Goal: Check status: Check status

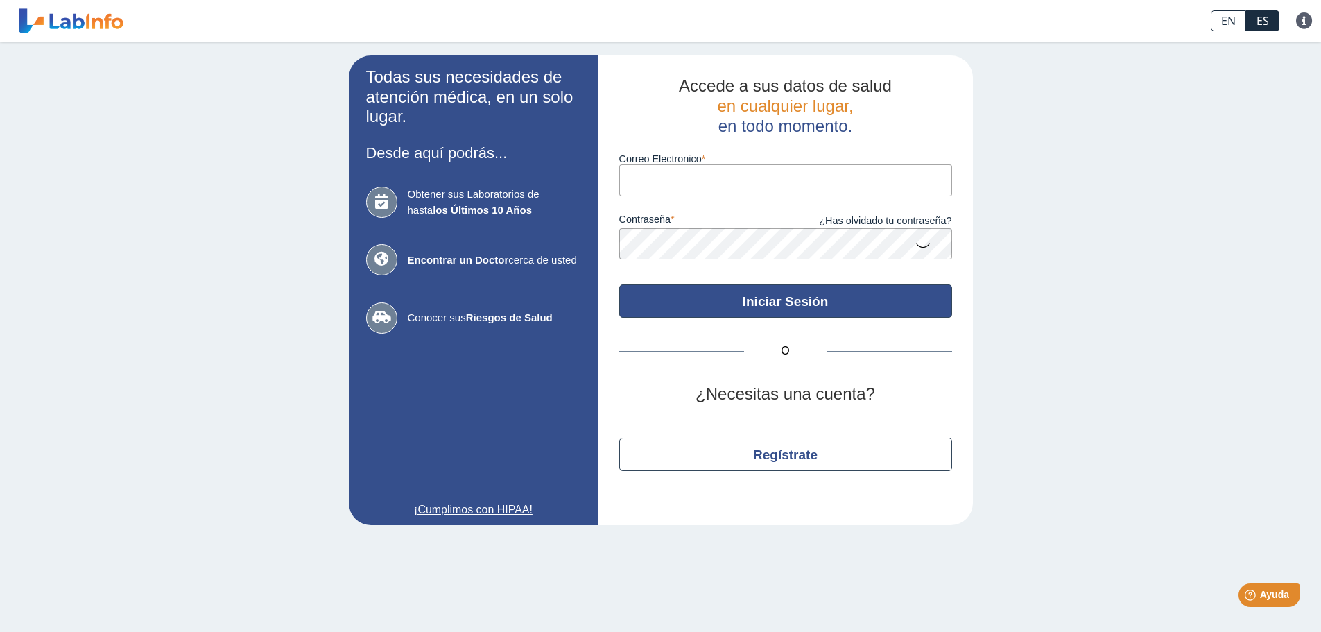
type input "[EMAIL_ADDRESS][DOMAIN_NAME]"
click at [770, 307] on button "Iniciar Sesión" at bounding box center [785, 300] width 333 height 33
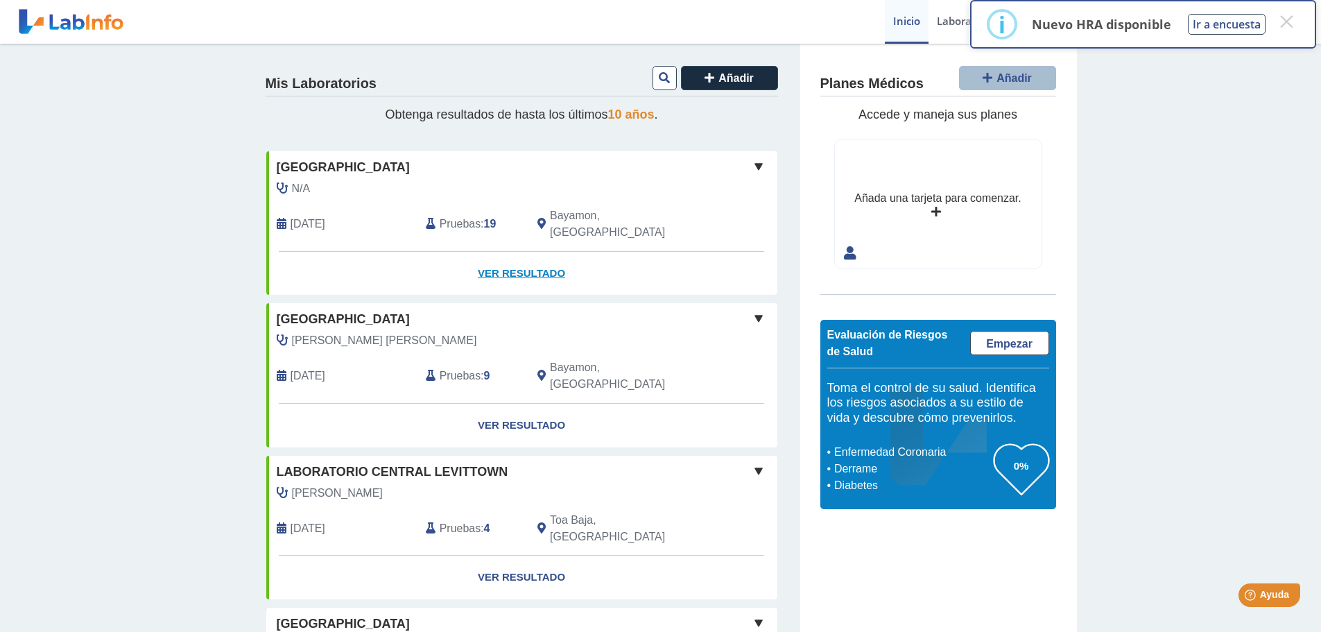
click at [529, 261] on link "Ver Resultado" at bounding box center [521, 274] width 511 height 44
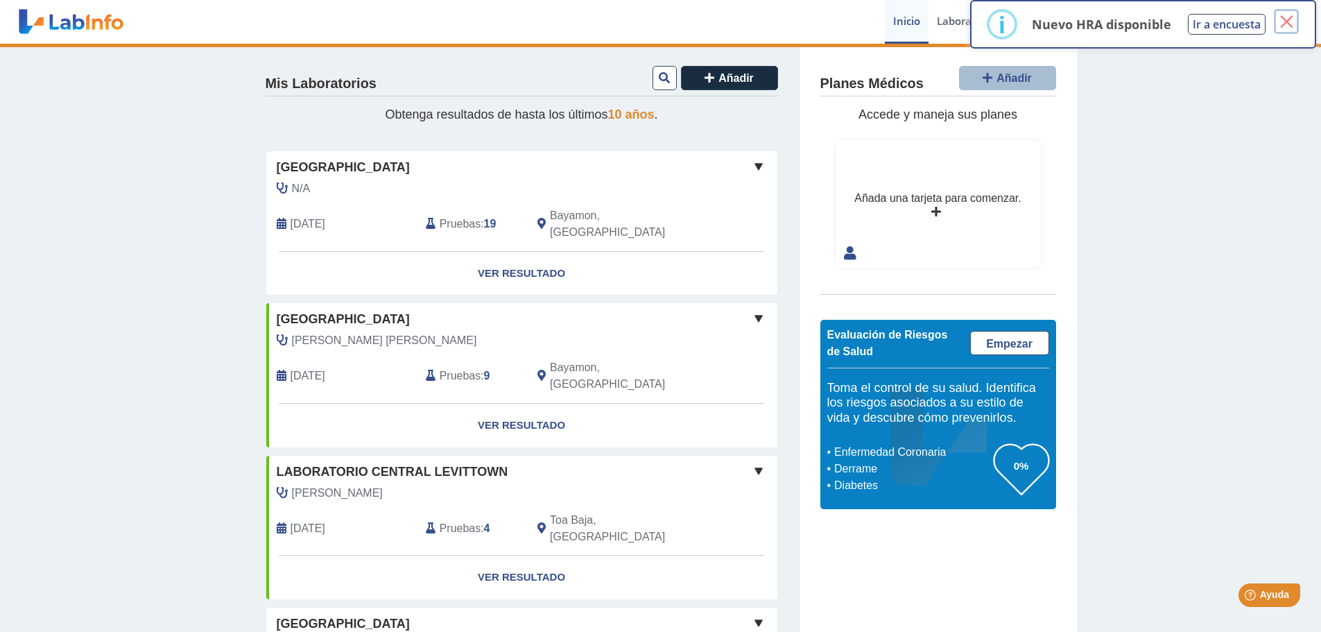
click at [1286, 18] on button "×" at bounding box center [1286, 21] width 25 height 25
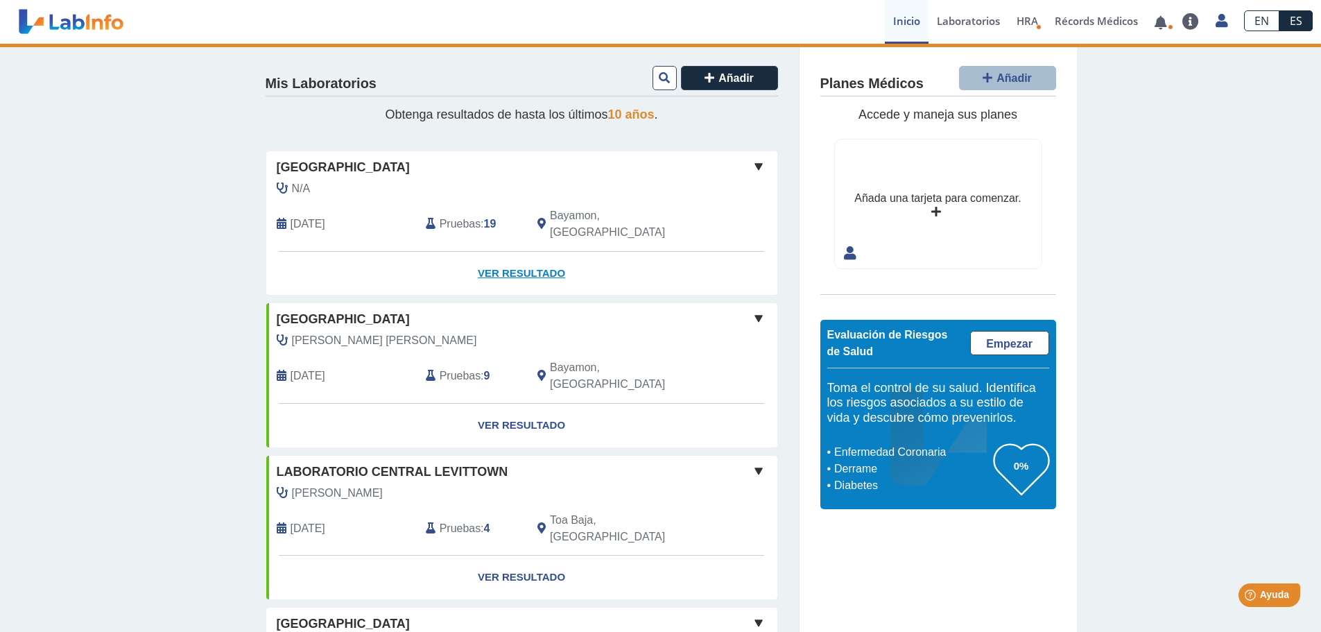
click at [537, 252] on link "Ver Resultado" at bounding box center [521, 274] width 511 height 44
click at [540, 257] on link "Ver Resultado" at bounding box center [521, 274] width 511 height 44
click at [524, 256] on link "Ver Resultado" at bounding box center [521, 274] width 511 height 44
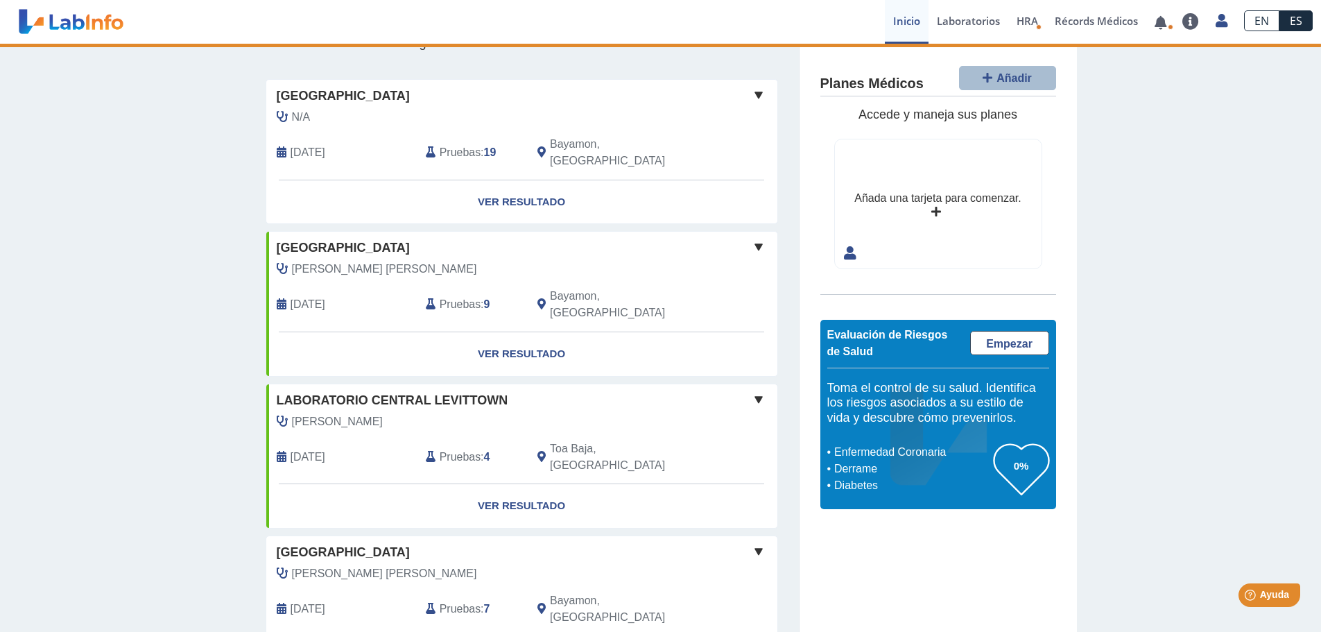
scroll to position [139, 0]
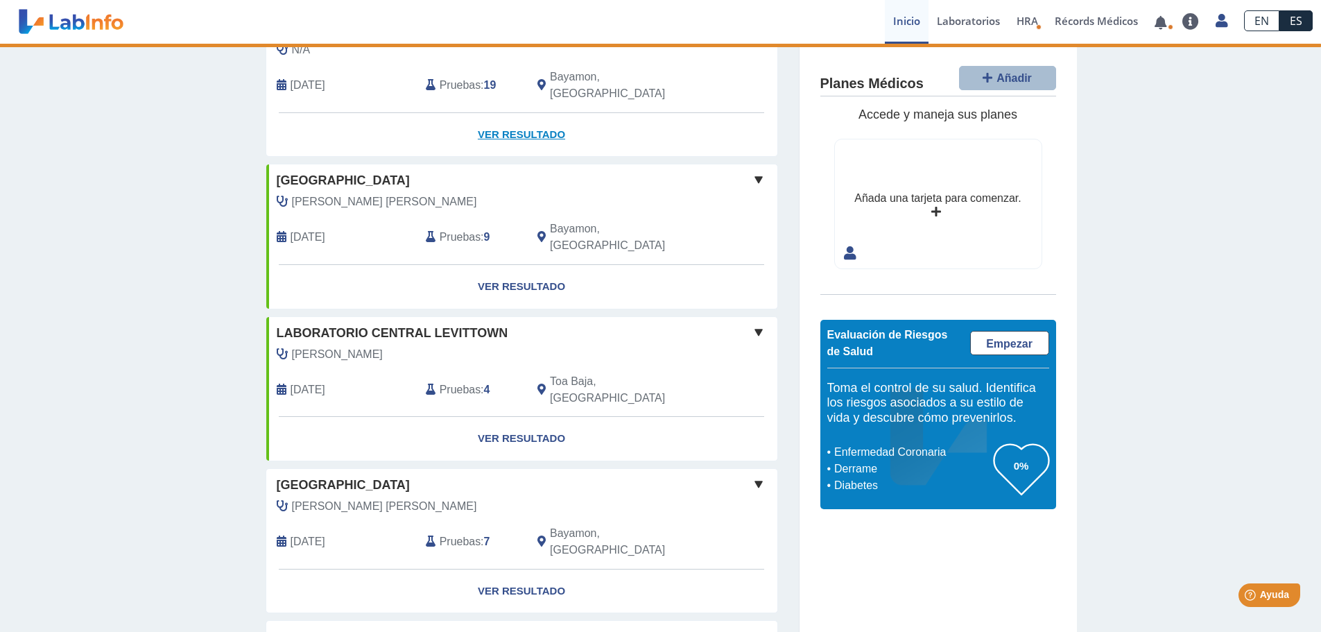
click at [525, 117] on link "Ver Resultado" at bounding box center [521, 135] width 511 height 44
click at [525, 114] on link "Ver Resultado" at bounding box center [521, 135] width 511 height 44
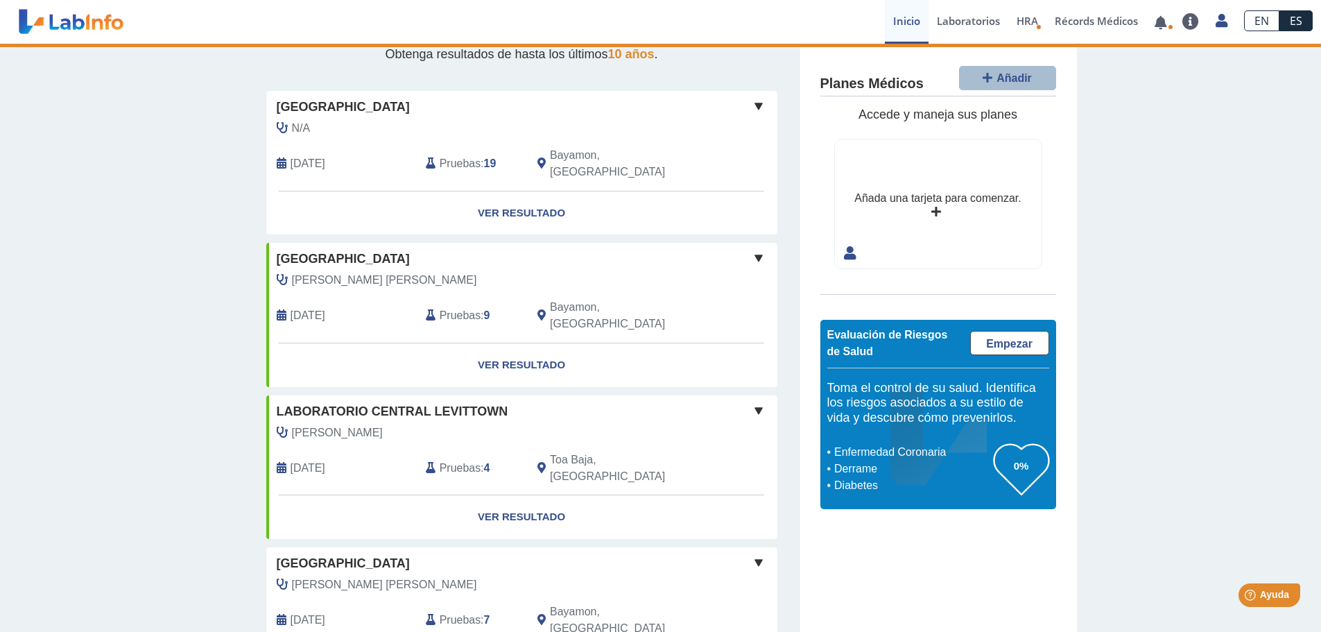
scroll to position [0, 0]
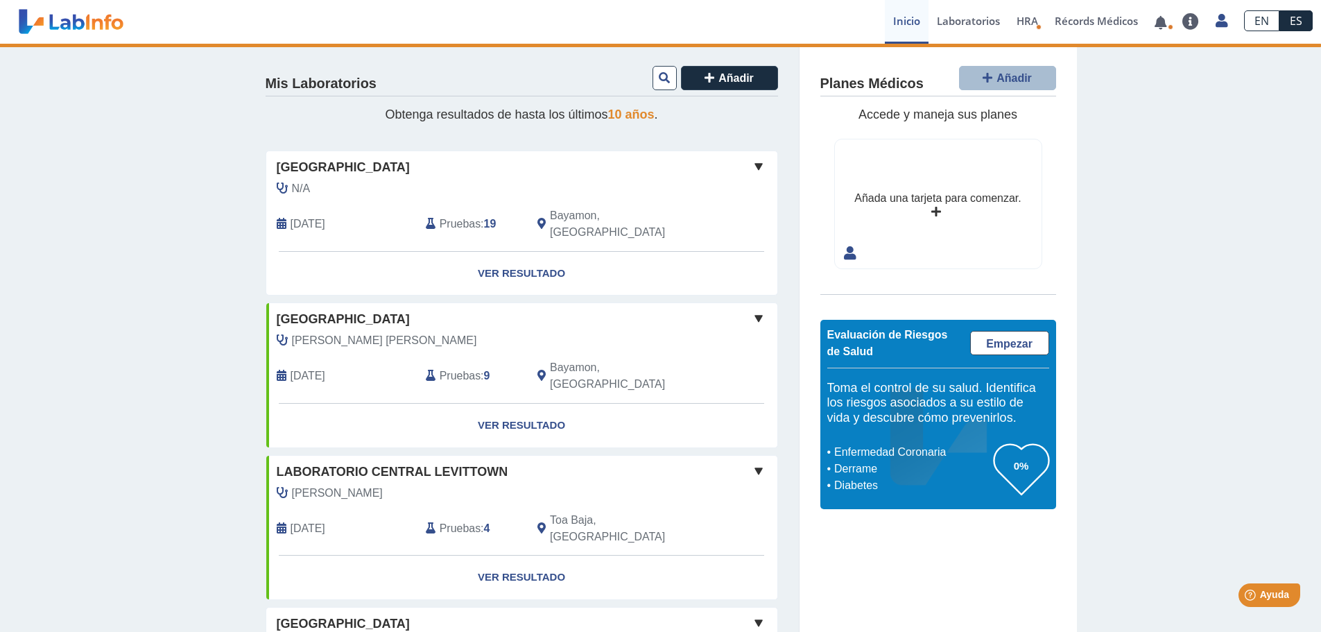
click at [753, 162] on span at bounding box center [758, 166] width 17 height 17
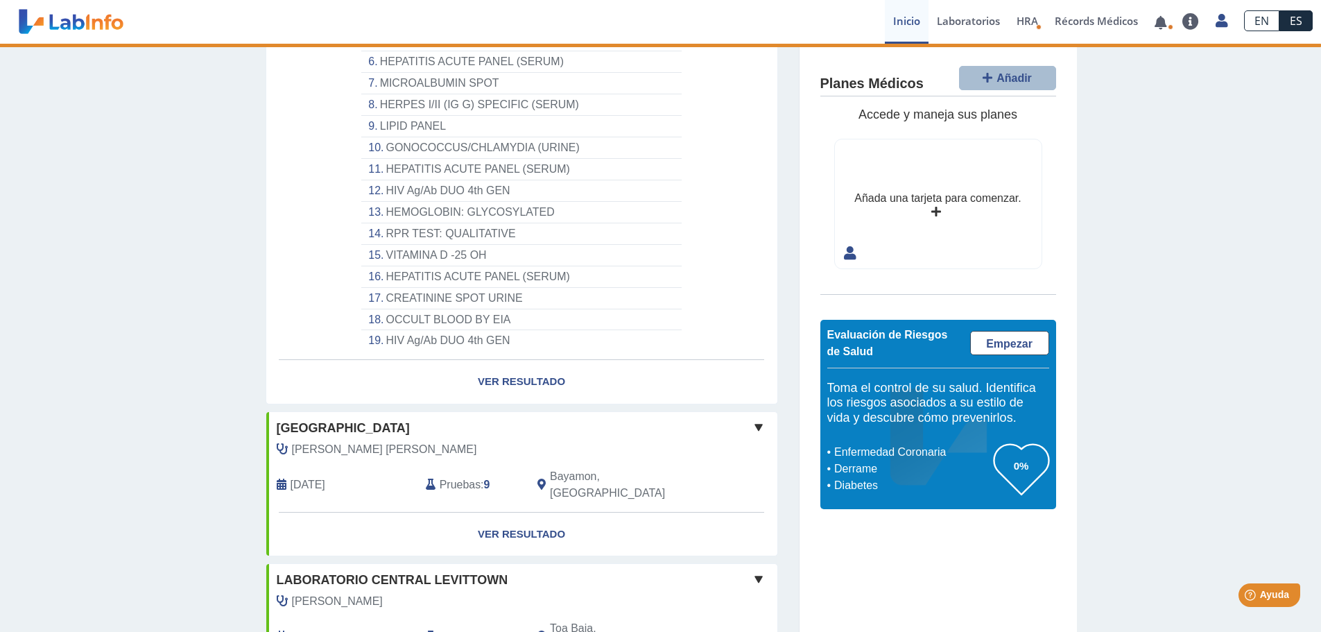
scroll to position [416, 0]
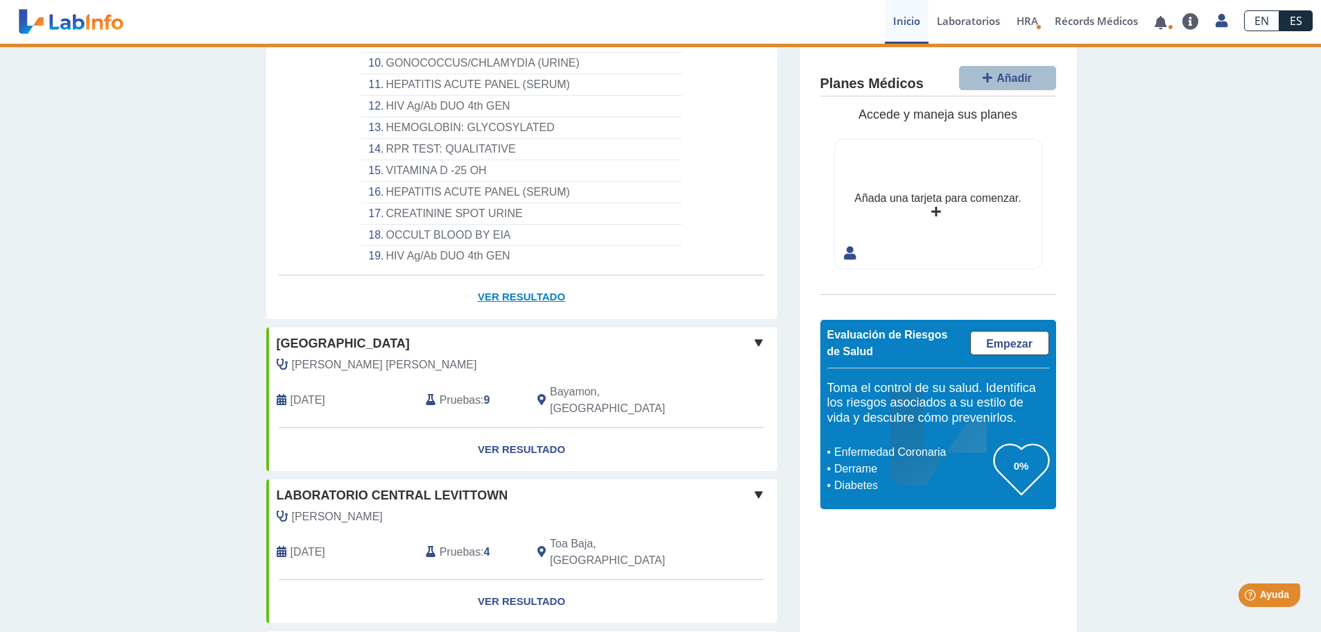
click at [533, 285] on link "Ver Resultado" at bounding box center [521, 297] width 511 height 44
click at [542, 282] on link "Ver Resultado" at bounding box center [521, 297] width 511 height 44
click at [544, 280] on link "Ver Resultado" at bounding box center [521, 297] width 511 height 44
